Goal: Find contact information: Find contact information

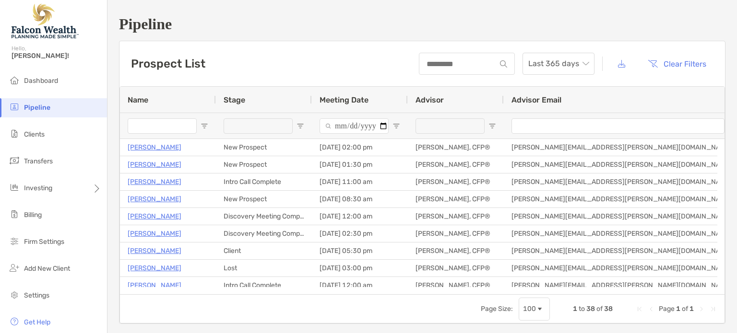
click at [450, 27] on h1 "Pipeline" at bounding box center [422, 24] width 606 height 18
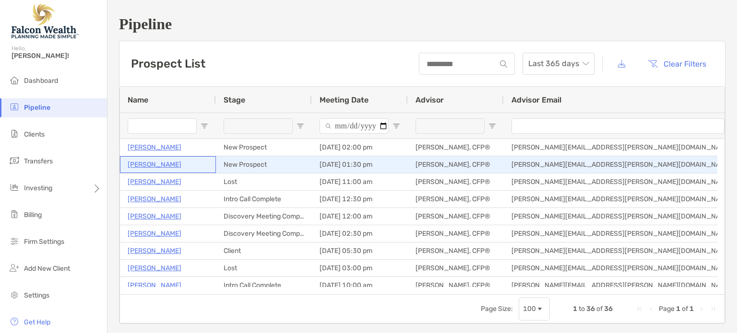
click at [148, 165] on p "Sergio Franco" at bounding box center [155, 165] width 54 height 12
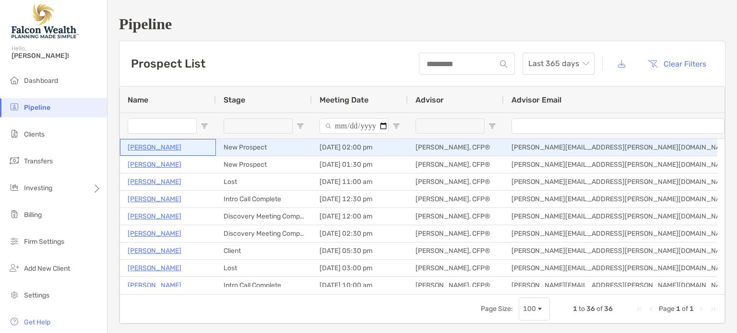
click at [148, 146] on p "[PERSON_NAME]" at bounding box center [155, 148] width 54 height 12
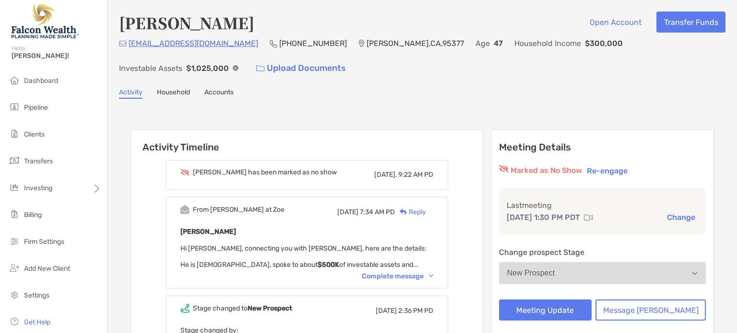
click at [399, 273] on div "Complete message" at bounding box center [397, 277] width 71 height 8
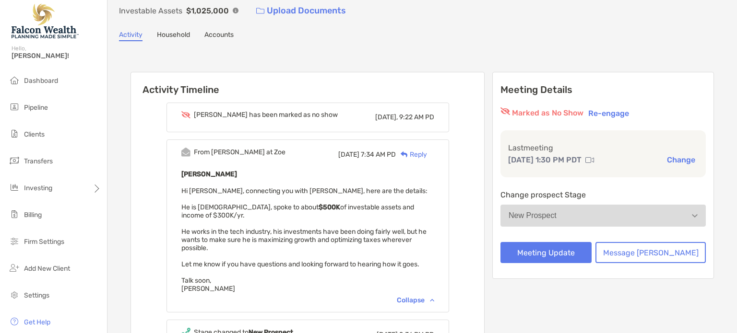
scroll to position [58, 0]
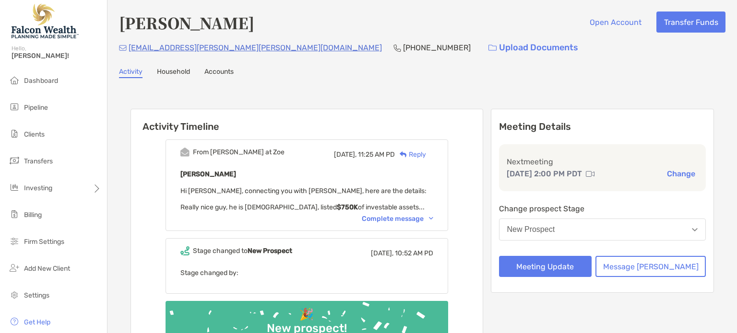
click at [417, 217] on div "Complete message" at bounding box center [397, 219] width 71 height 8
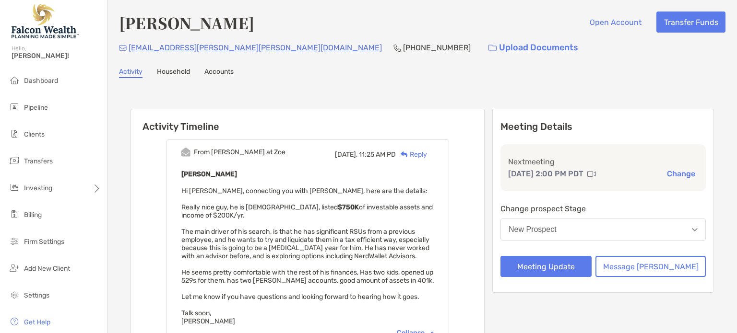
drag, startPoint x: 181, startPoint y: 48, endPoint x: 167, endPoint y: 48, distance: 13.9
click at [167, 48] on p "[EMAIL_ADDRESS][PERSON_NAME][PERSON_NAME][DOMAIN_NAME]" at bounding box center [255, 48] width 253 height 12
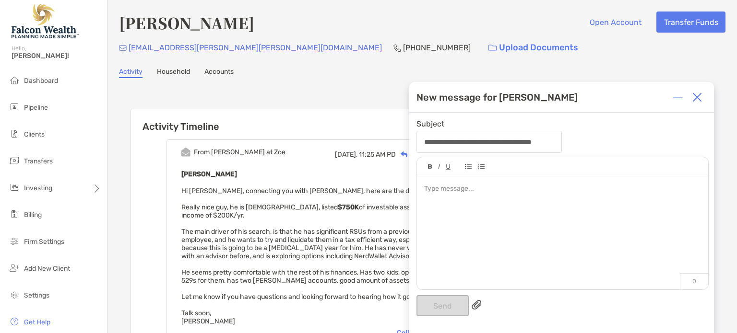
click at [694, 98] on img at bounding box center [697, 98] width 10 height 10
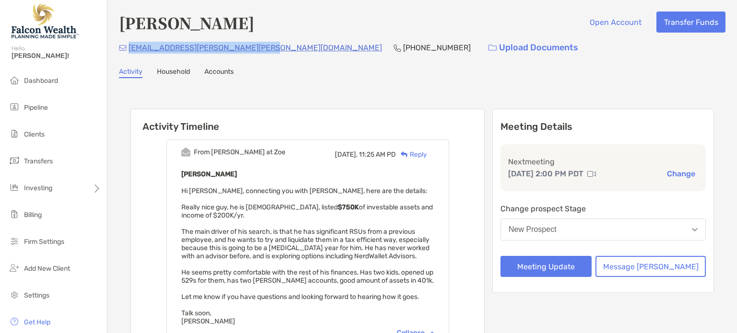
drag, startPoint x: 254, startPoint y: 49, endPoint x: 130, endPoint y: 49, distance: 124.3
click at [130, 49] on div "christian.george.taylor@gmail.com (714) 906-2649 Upload Documents" at bounding box center [422, 47] width 606 height 21
copy p "christian.george.taylor@gmail.com"
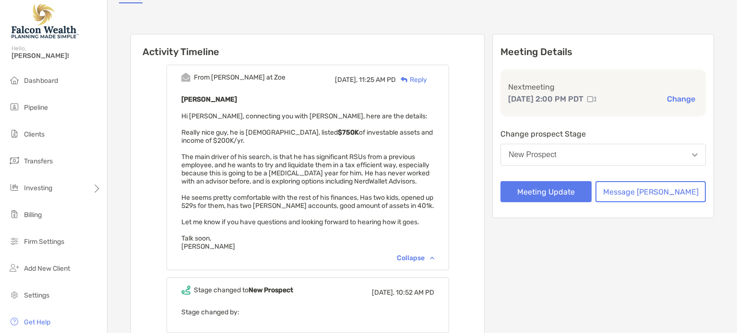
scroll to position [76, 0]
